Goal: Share content: Share content

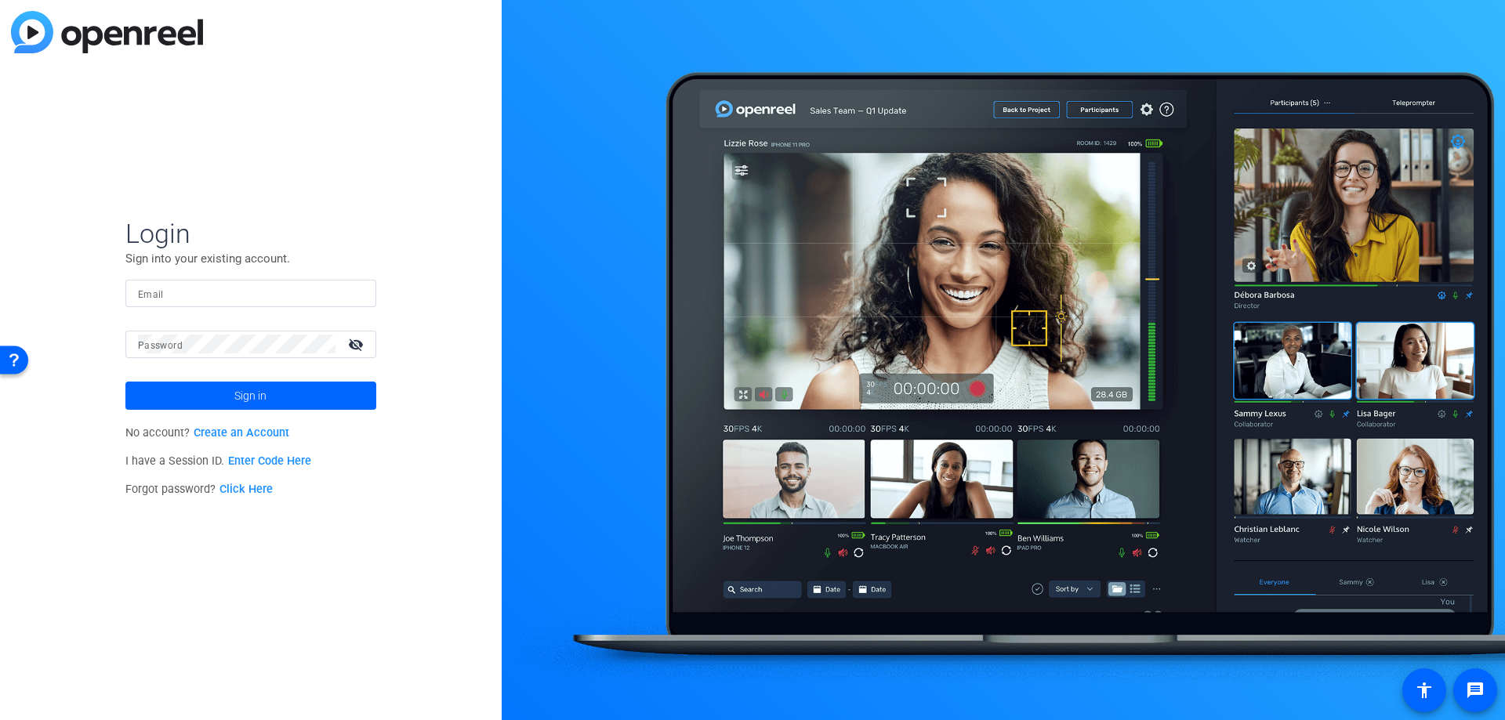
click at [237, 295] on input "Email" at bounding box center [251, 293] width 226 height 19
click at [357, 345] on mat-icon "visibility_off" at bounding box center [358, 344] width 38 height 23
click at [283, 393] on span at bounding box center [250, 396] width 251 height 38
click at [208, 397] on span at bounding box center [250, 396] width 251 height 38
click at [121, 346] on div "Login Sign into your existing account. Email [EMAIL_ADDRESS][DOMAIN_NAME] Passw…" at bounding box center [251, 360] width 502 height 720
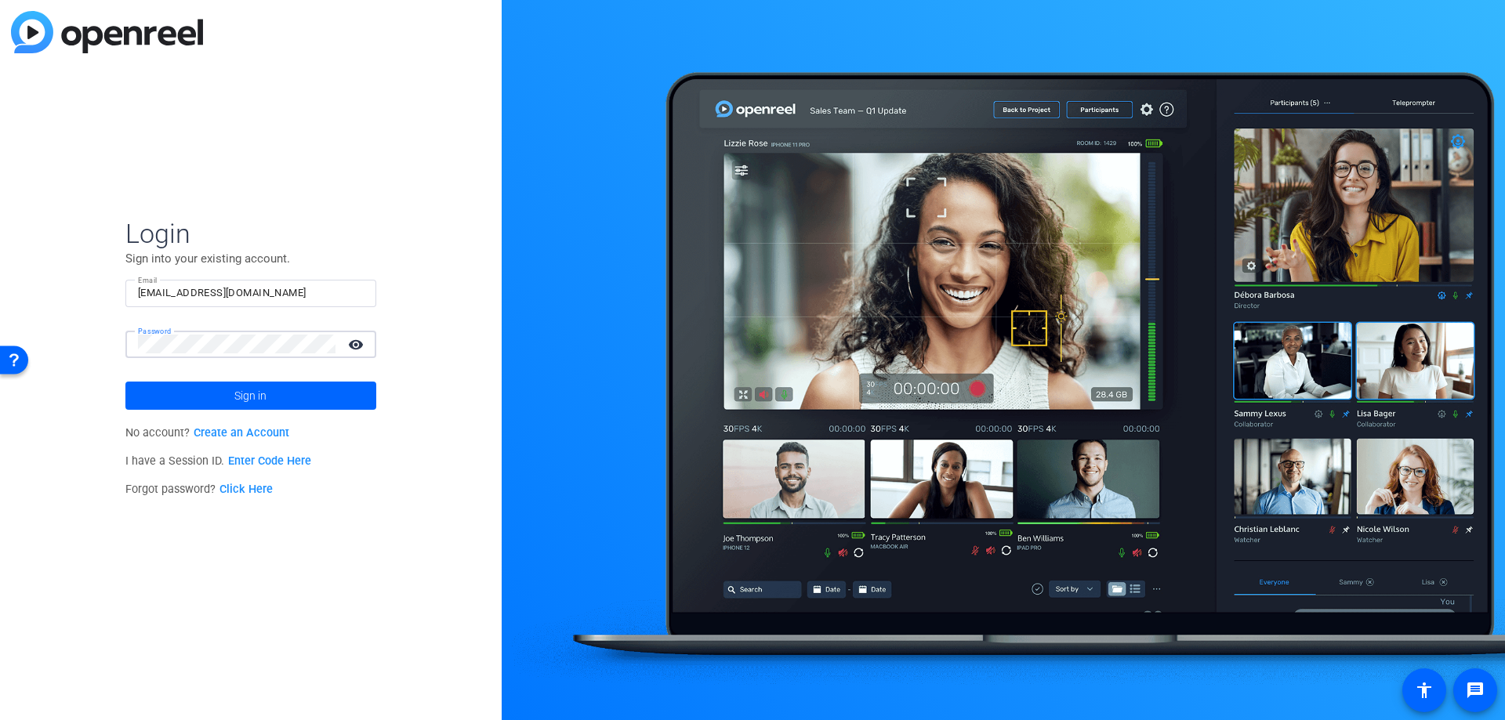
click at [242, 295] on input "[EMAIL_ADDRESS][DOMAIN_NAME]" at bounding box center [251, 293] width 226 height 19
drag, startPoint x: 248, startPoint y: 292, endPoint x: 121, endPoint y: 288, distance: 127.1
click at [121, 288] on div "Login Sign into your existing account. Email [EMAIL_ADDRESS][DOMAIN_NAME] Passw…" at bounding box center [251, 360] width 502 height 720
paste input "[EMAIL_ADDRESS][DOMAIN_NAME]"
type input "[EMAIL_ADDRESS][DOMAIN_NAME]"
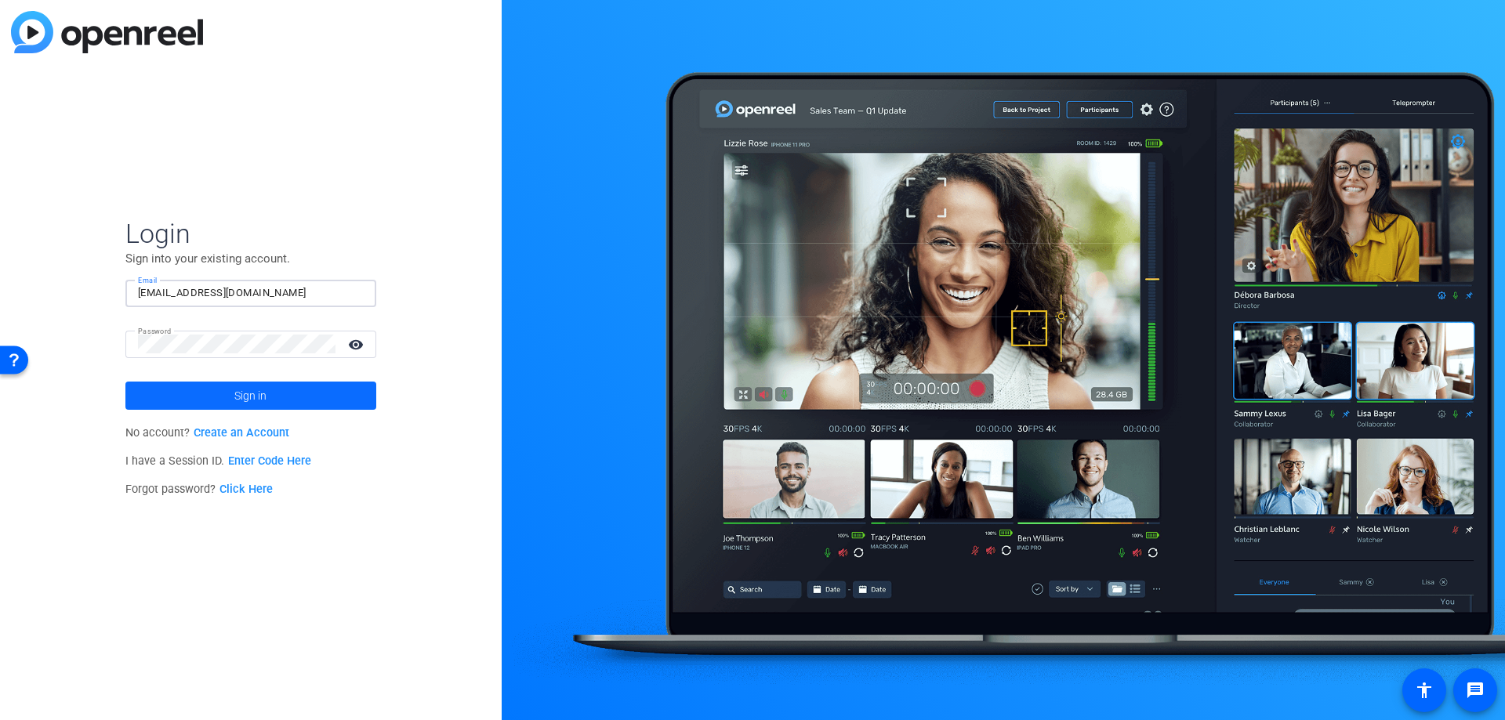
click at [234, 391] on span "Sign in" at bounding box center [250, 395] width 32 height 39
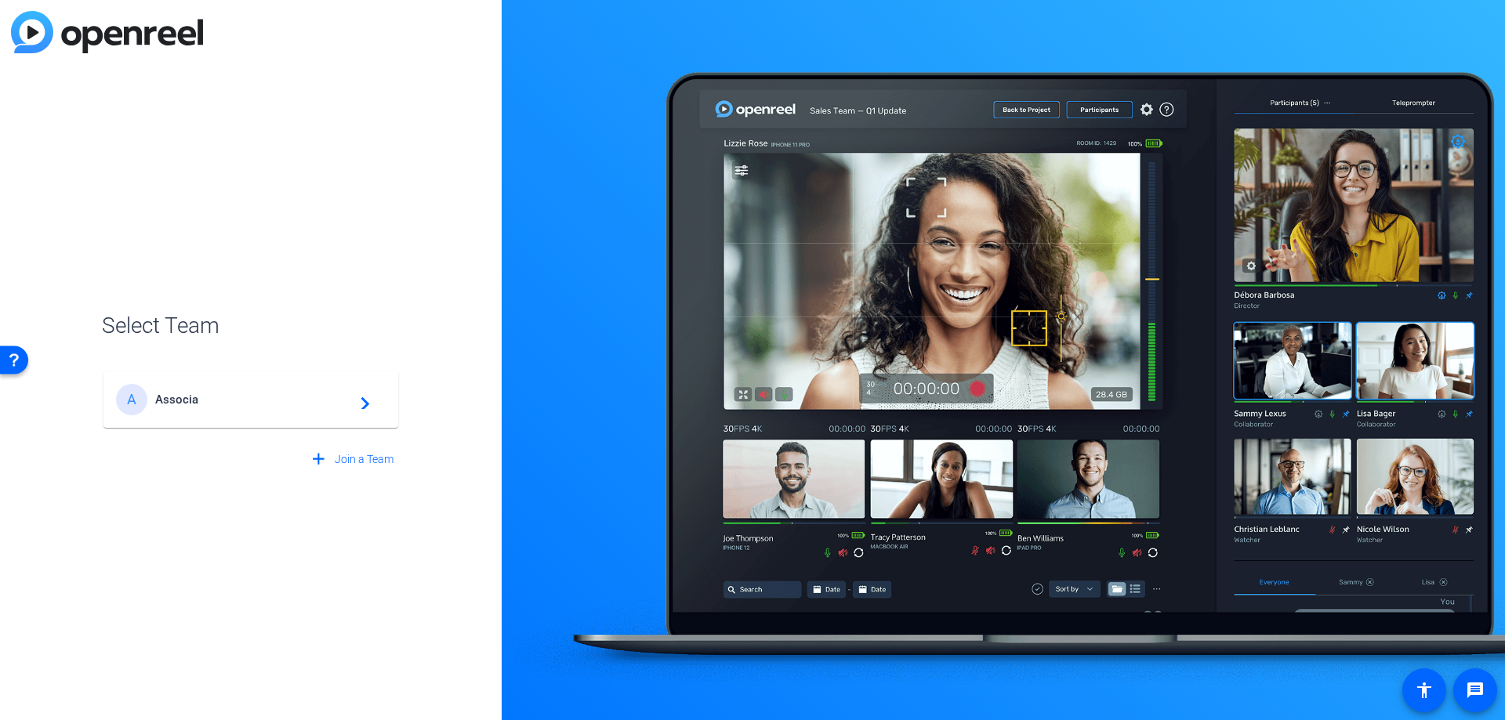
click at [169, 408] on div "A Associa navigate_next" at bounding box center [251, 399] width 270 height 31
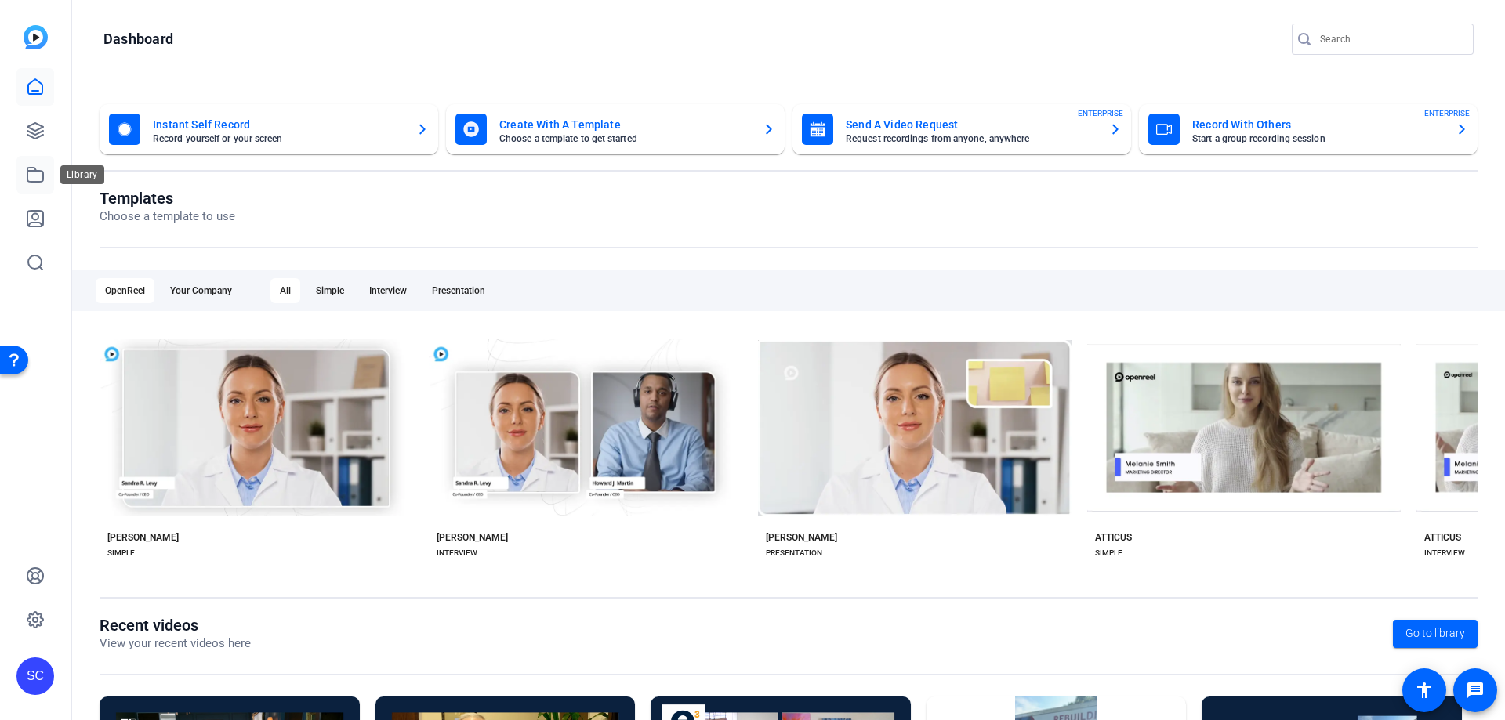
click at [31, 176] on icon at bounding box center [35, 174] width 19 height 19
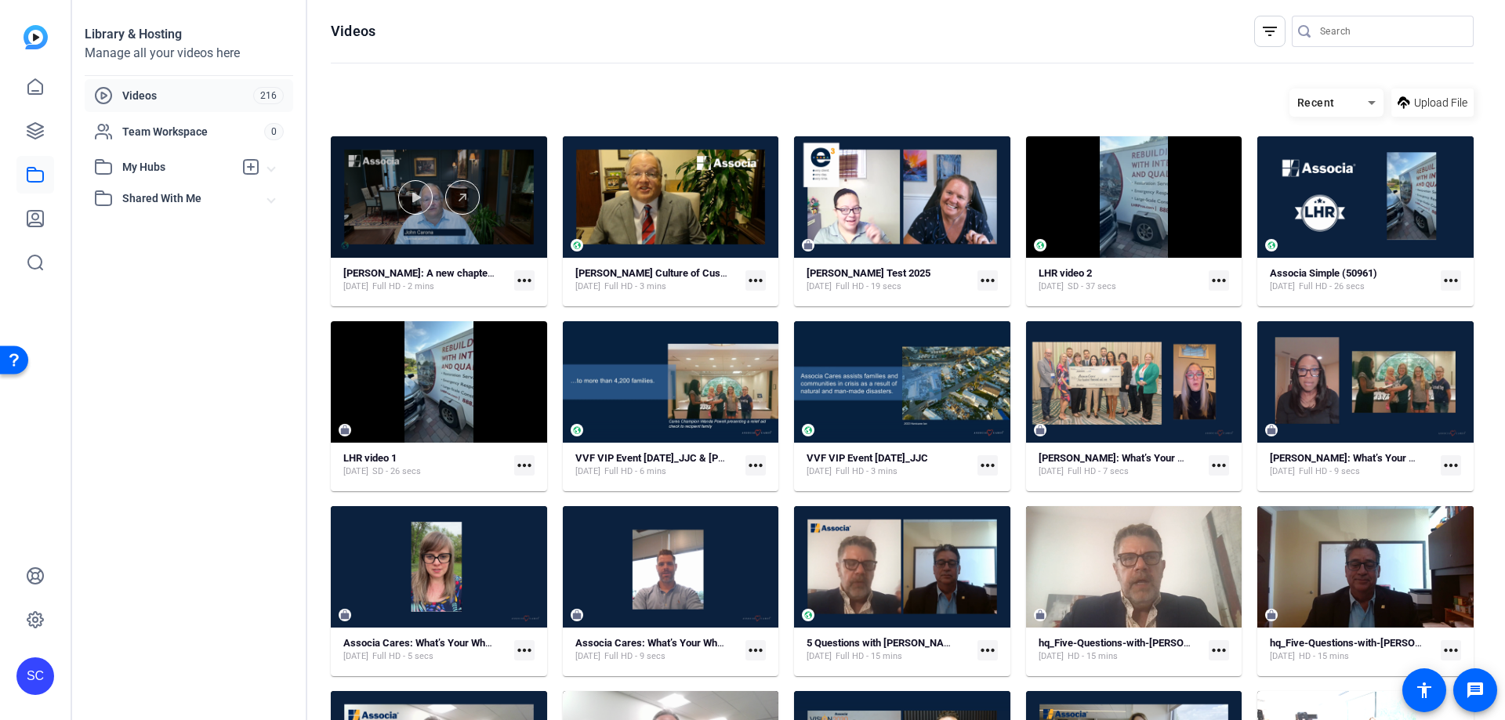
click at [495, 199] on div at bounding box center [439, 197] width 216 height 34
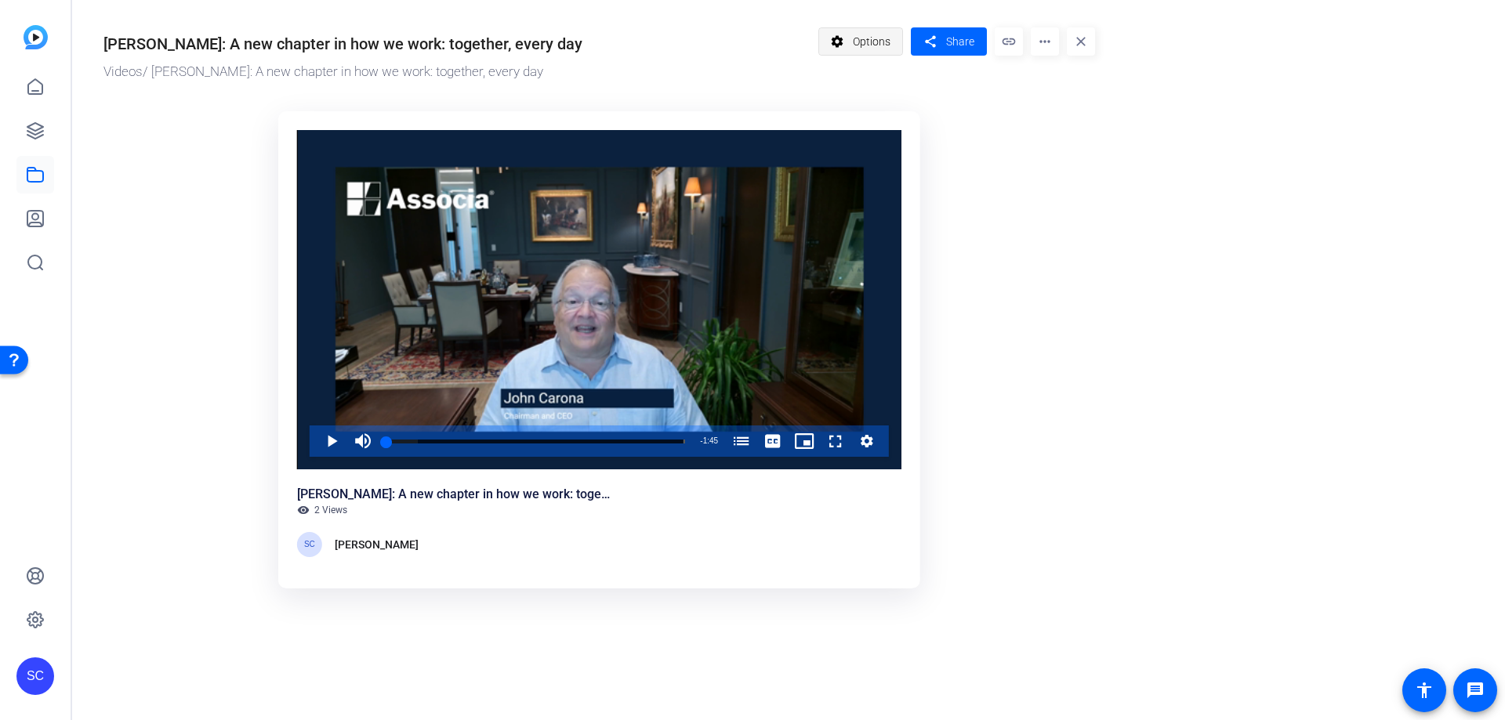
click at [876, 44] on span "Options" at bounding box center [872, 42] width 38 height 30
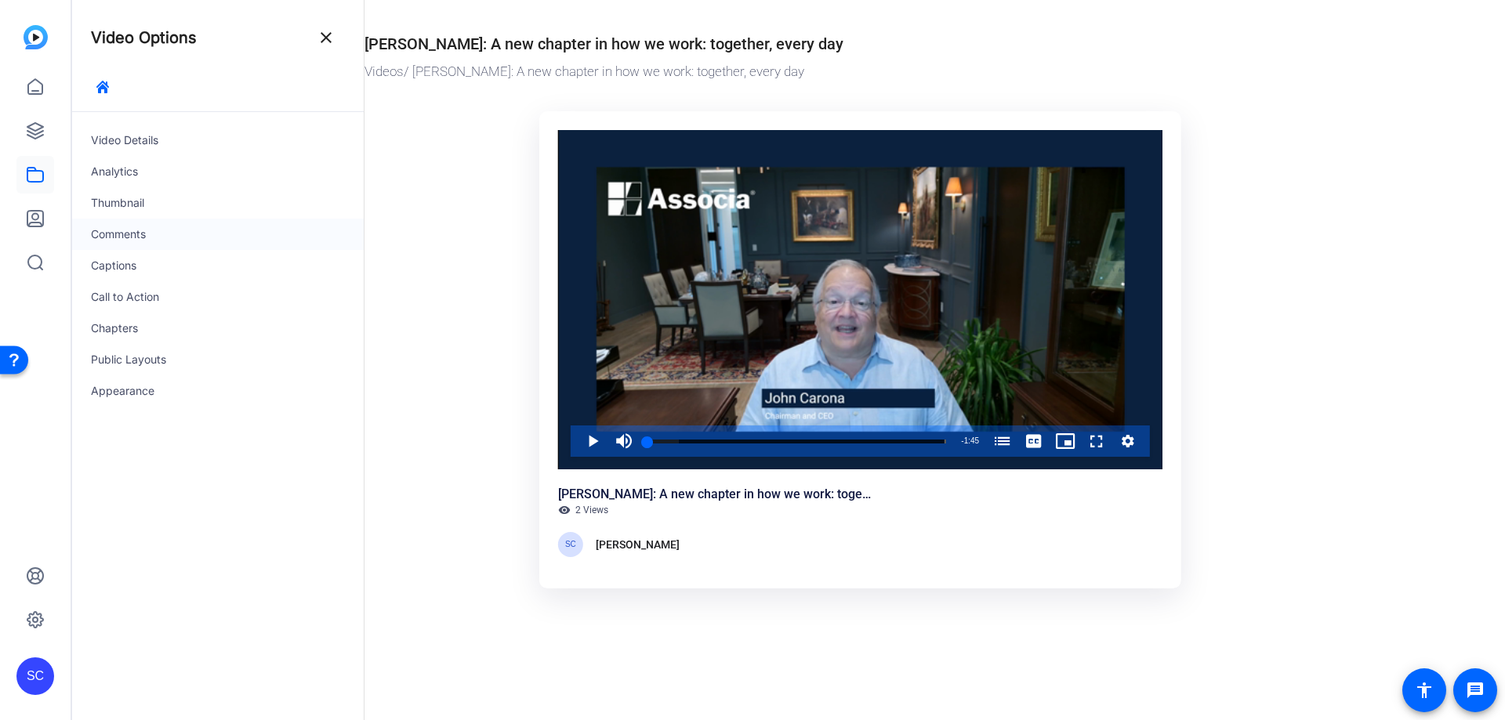
click at [168, 238] on div "Comments" at bounding box center [218, 234] width 292 height 31
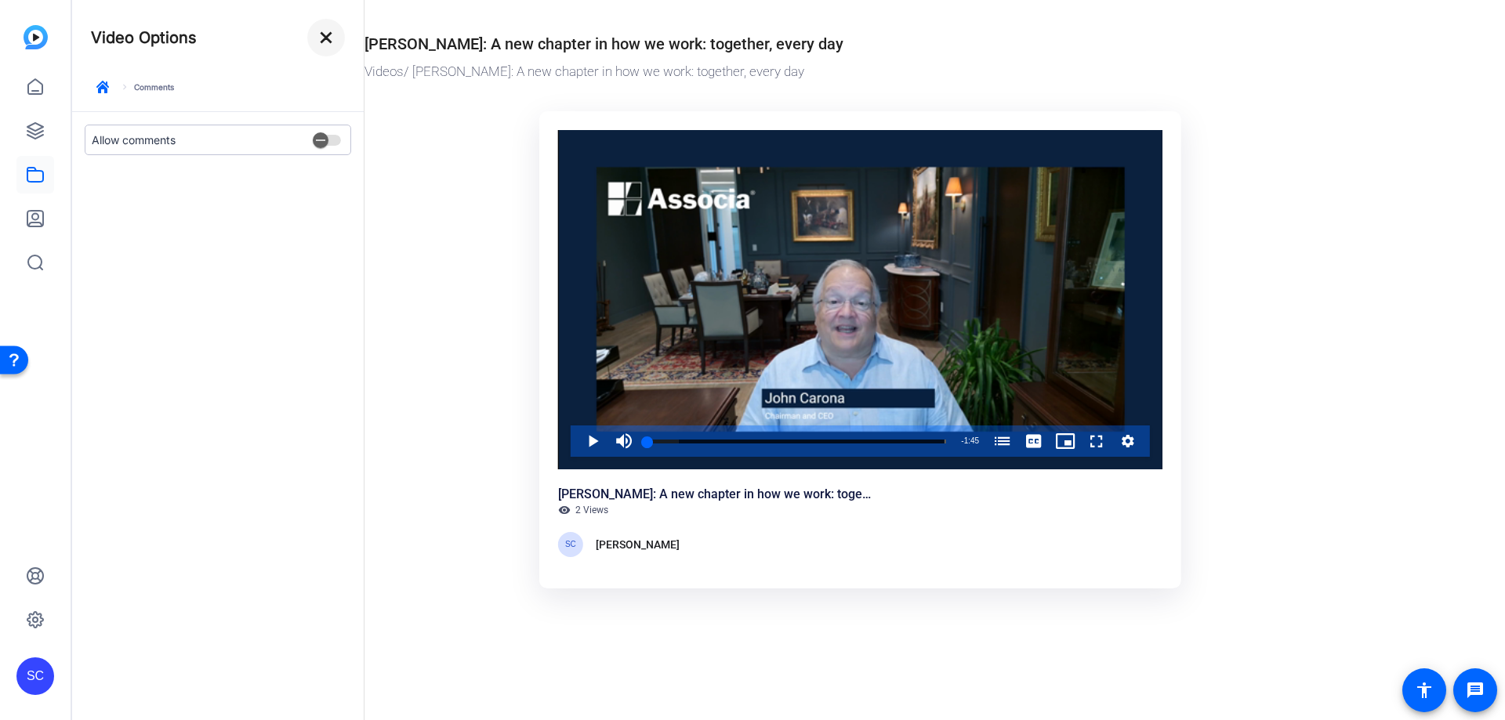
click at [329, 35] on mat-icon "close" at bounding box center [326, 37] width 19 height 19
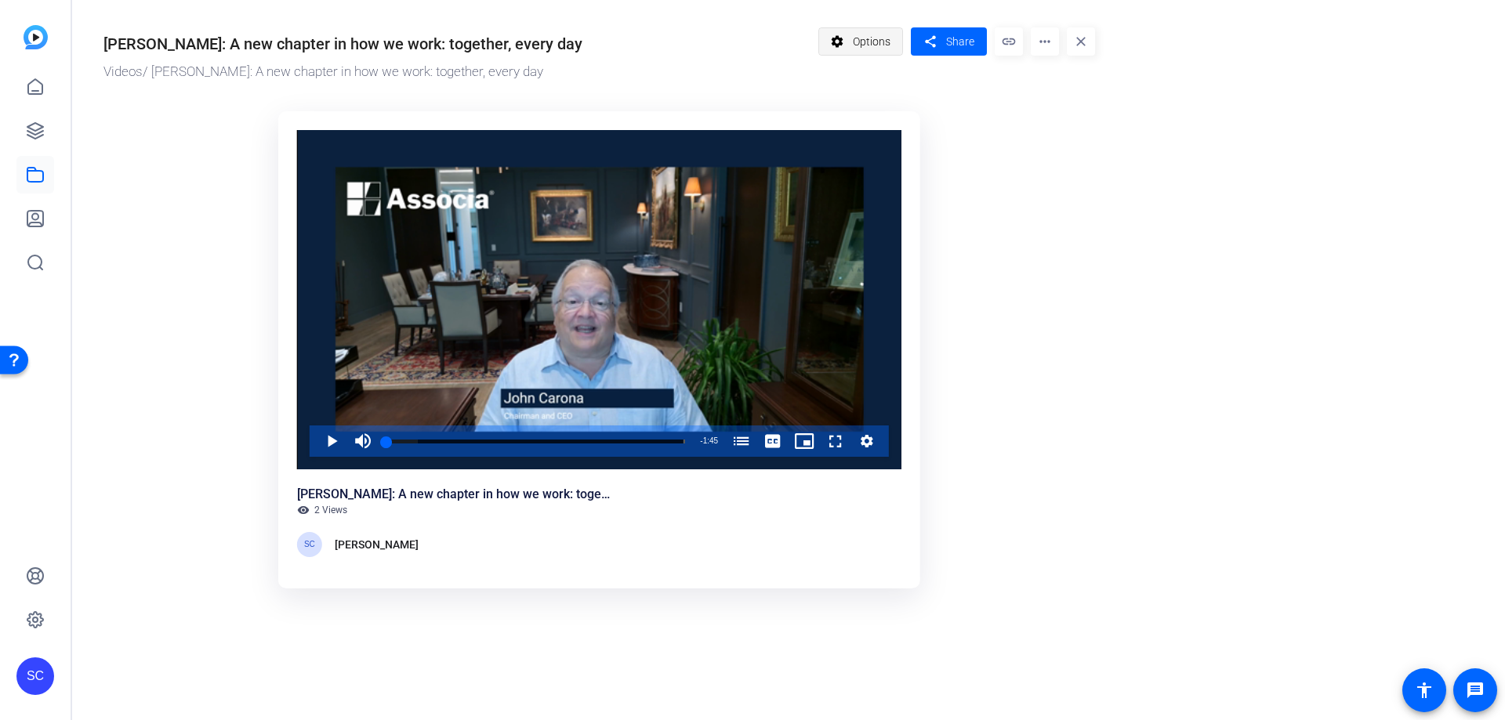
click at [869, 50] on span "Options" at bounding box center [872, 42] width 38 height 30
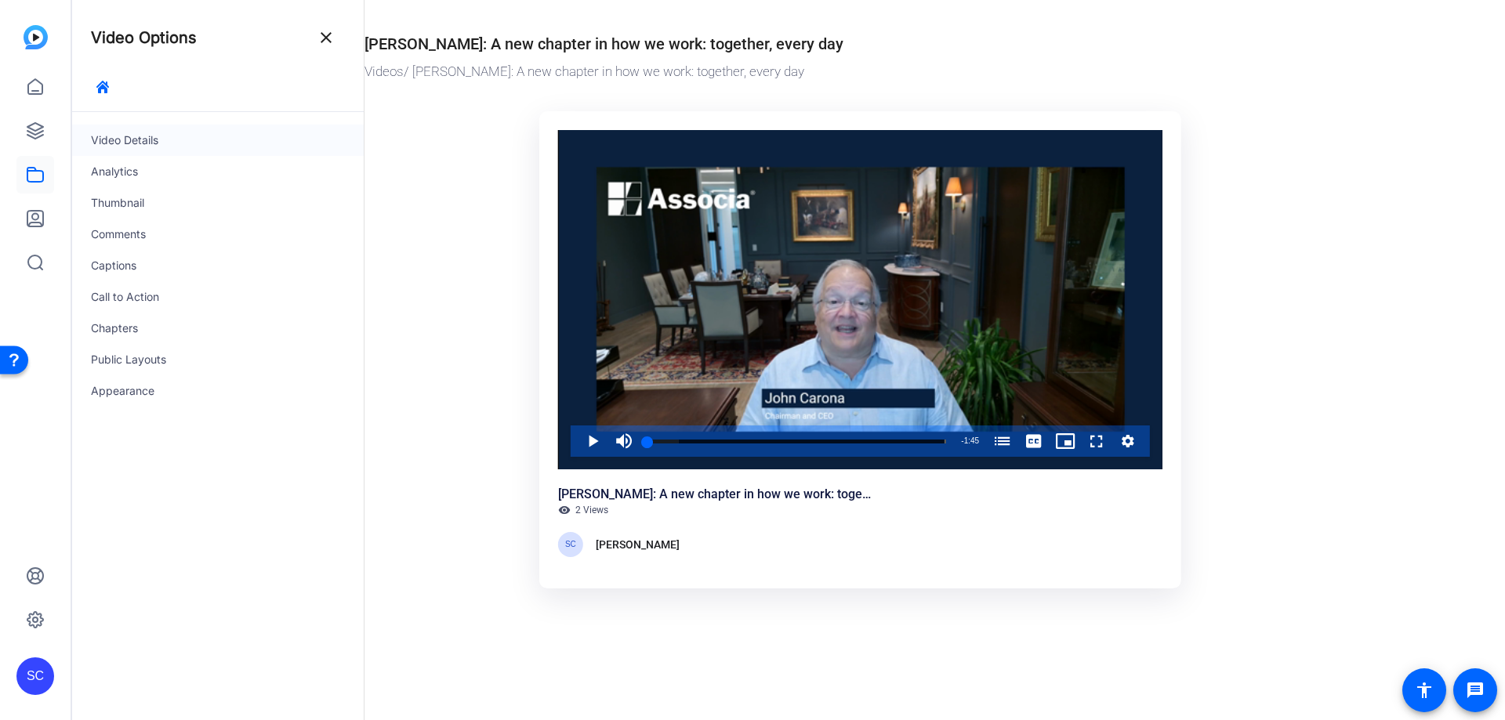
click at [208, 141] on div "Video Details" at bounding box center [218, 140] width 292 height 31
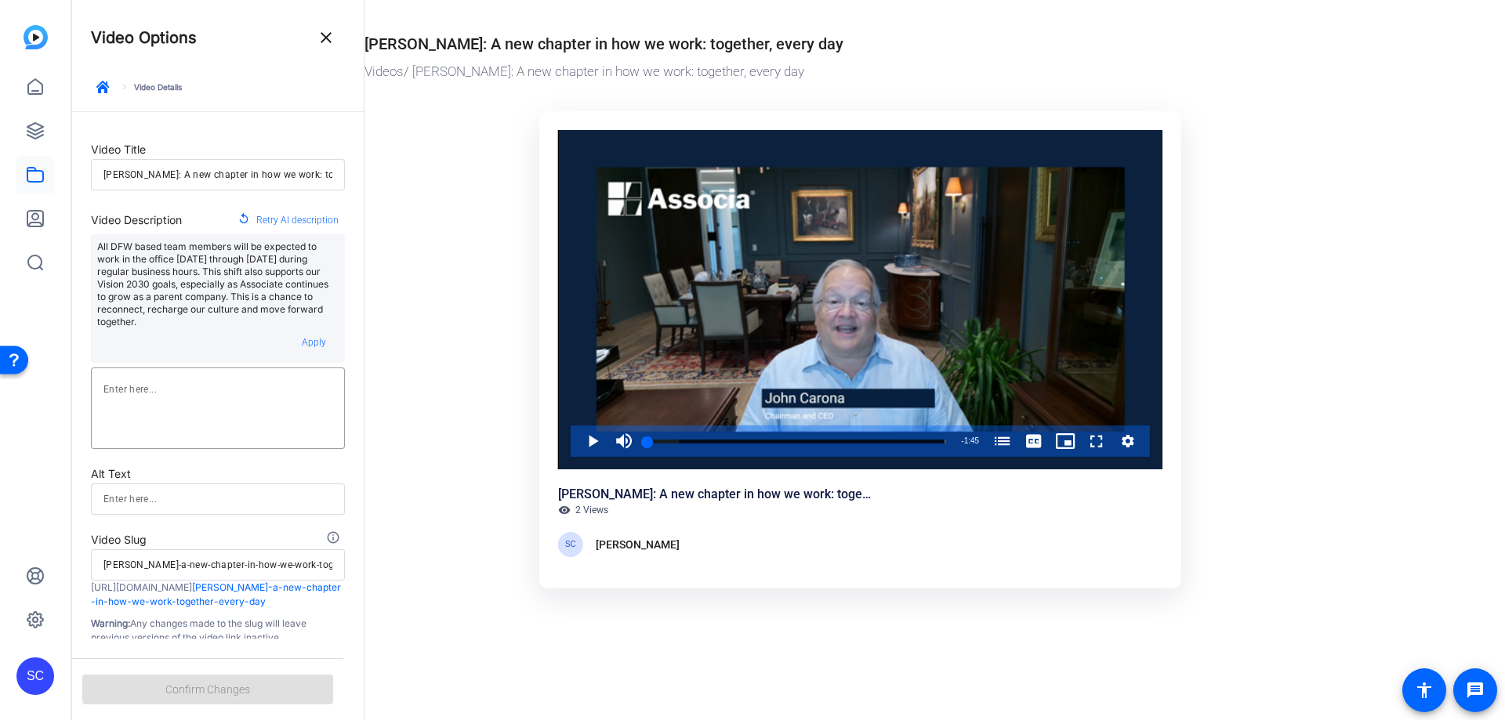
click at [207, 325] on p "All DFW based team members will be expected to work in the office [DATE] throug…" at bounding box center [217, 285] width 241 height 88
click at [316, 34] on span at bounding box center [326, 38] width 38 height 38
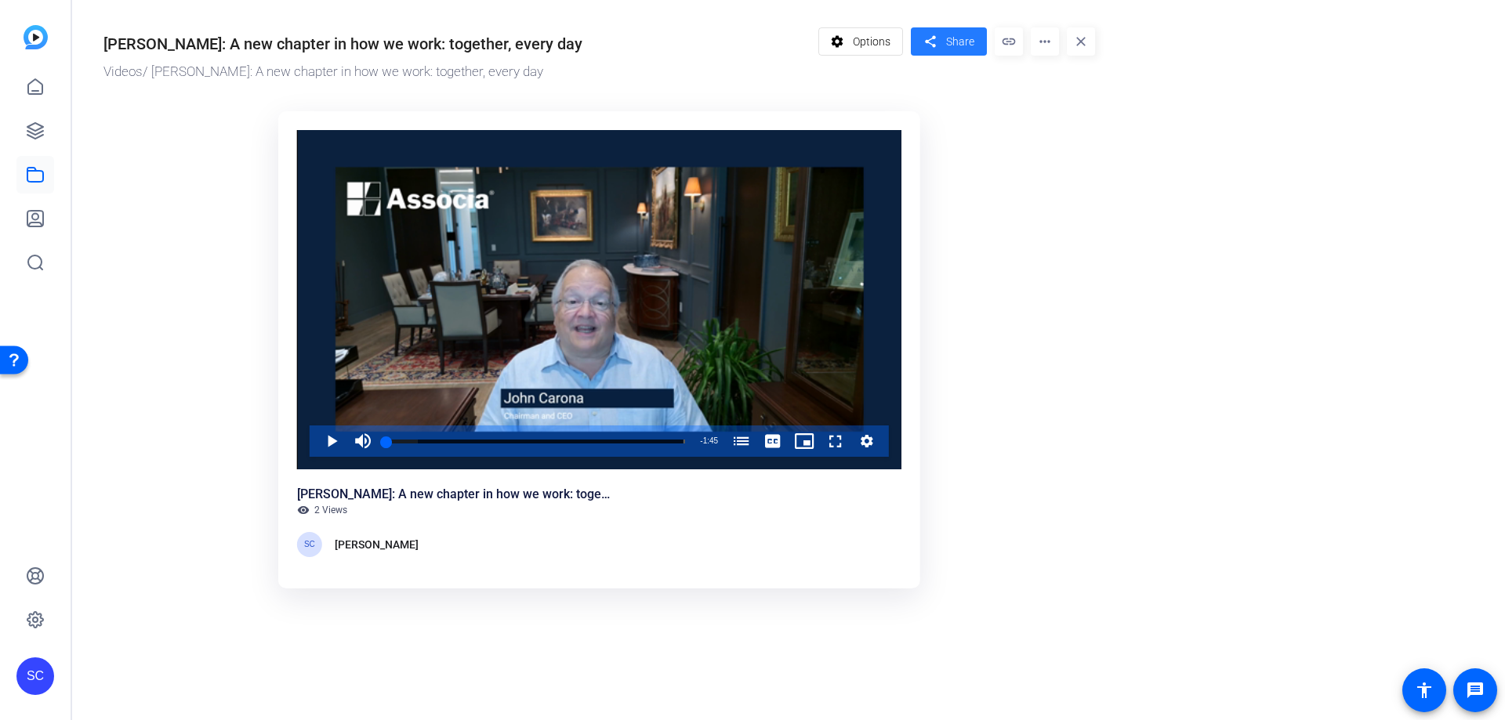
click at [917, 47] on span at bounding box center [949, 42] width 76 height 38
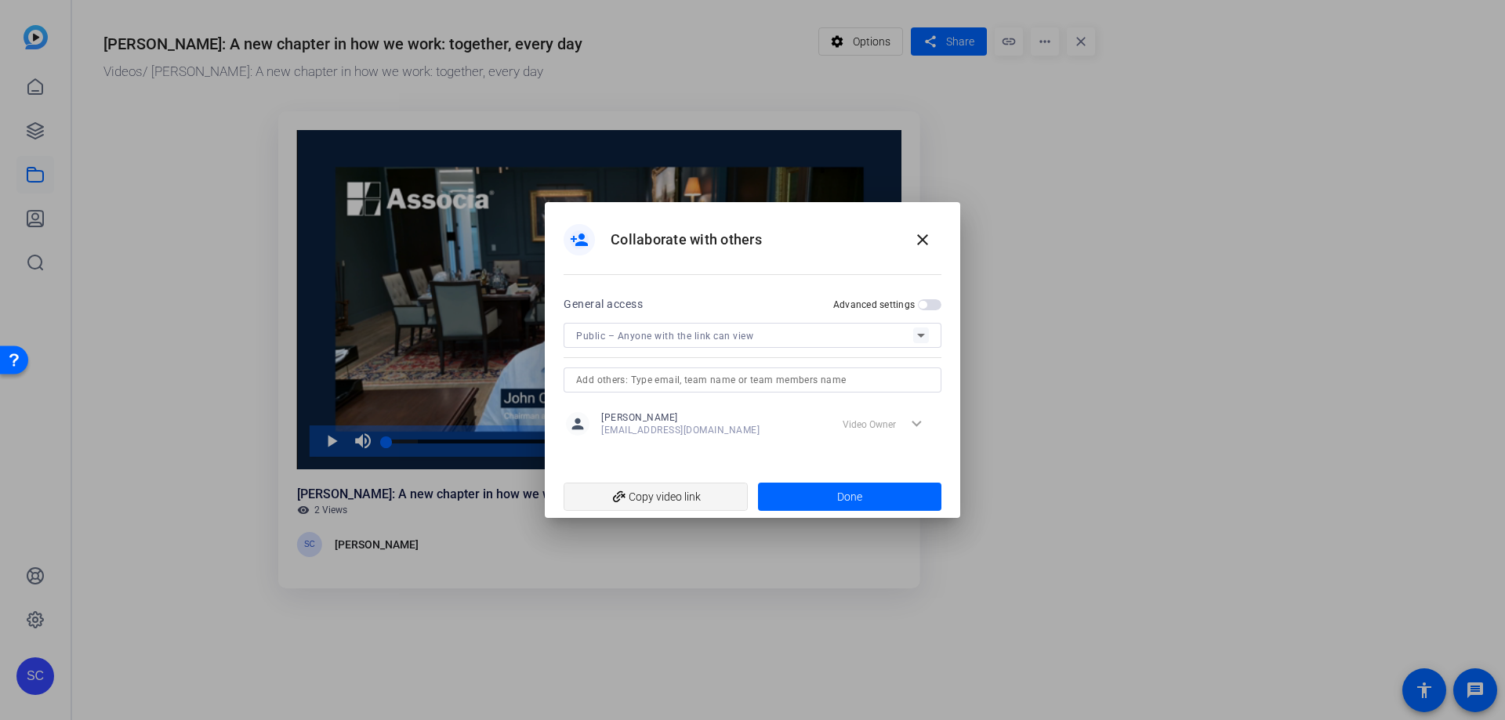
click at [665, 504] on span "add_link Copy video link" at bounding box center [655, 497] width 159 height 30
click at [874, 502] on span at bounding box center [850, 497] width 184 height 38
